Goal: Task Accomplishment & Management: Manage account settings

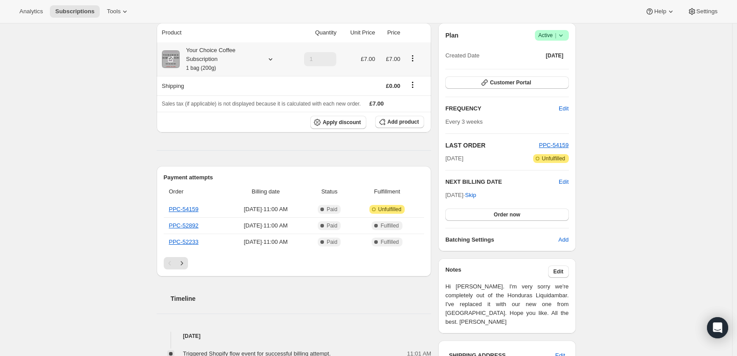
scroll to position [88, 0]
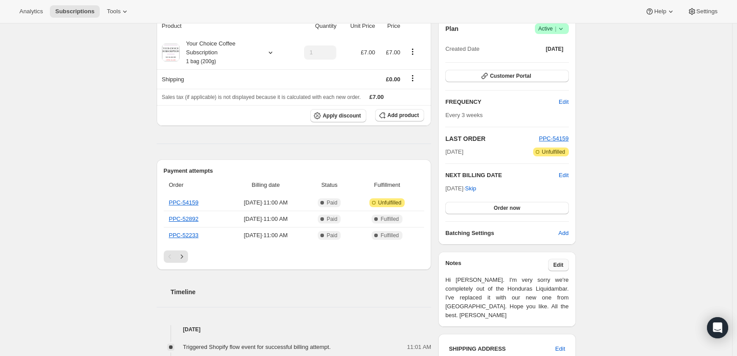
click at [559, 266] on span "Edit" at bounding box center [559, 264] width 10 height 7
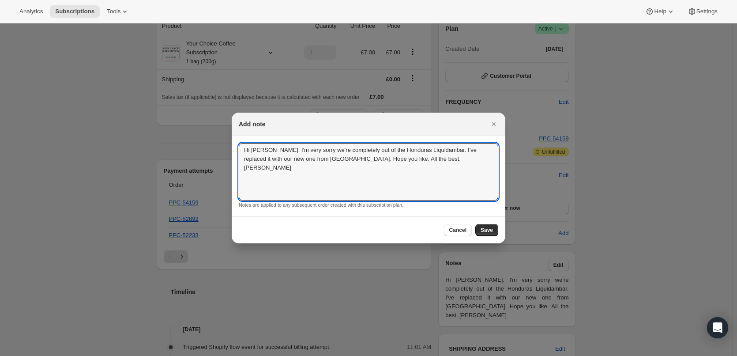
drag, startPoint x: 450, startPoint y: 191, endPoint x: 206, endPoint y: 144, distance: 248.6
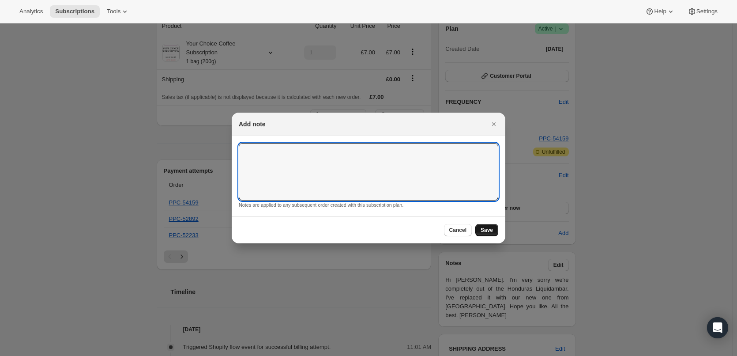
click at [493, 229] on button "Save" at bounding box center [487, 230] width 23 height 12
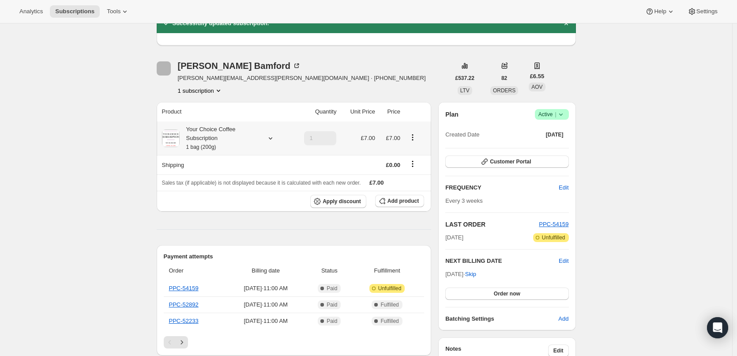
scroll to position [88, 0]
